Goal: Find specific page/section: Find specific page/section

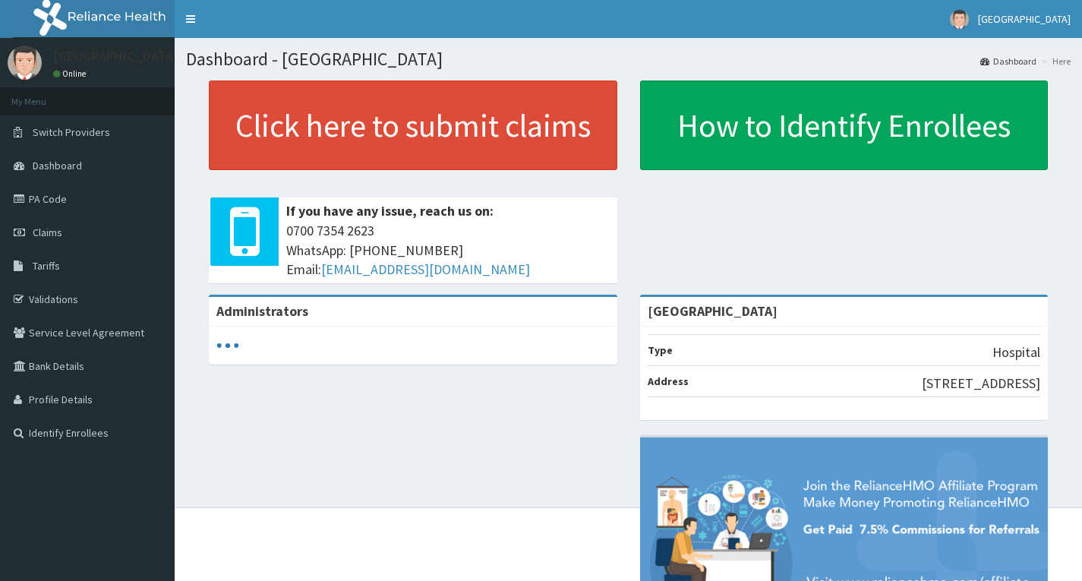
click at [85, 204] on link "PA Code" at bounding box center [87, 198] width 175 height 33
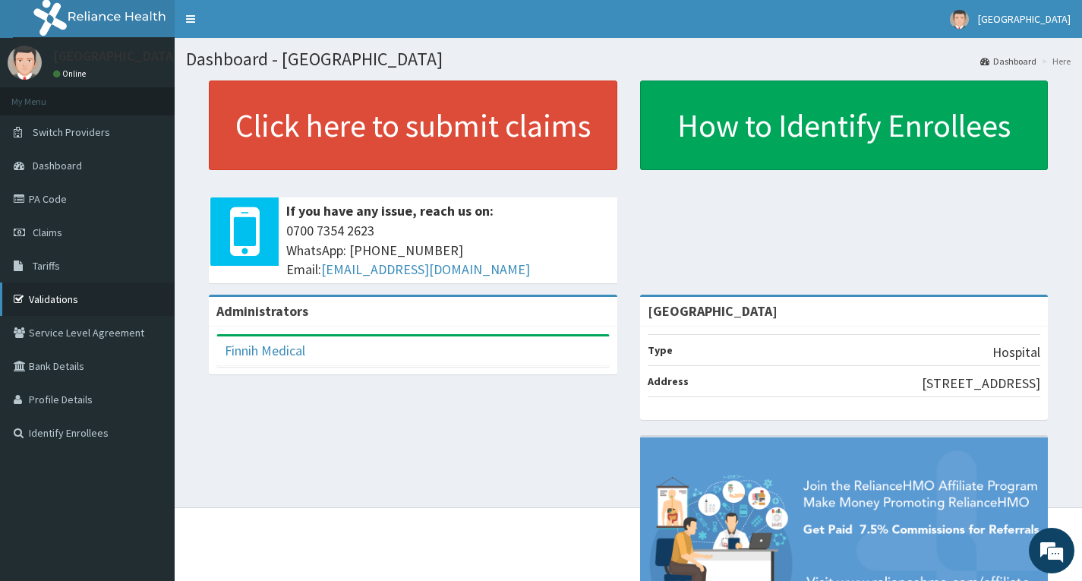
click at [49, 298] on link "Validations" at bounding box center [87, 299] width 175 height 33
